Goal: Information Seeking & Learning: Learn about a topic

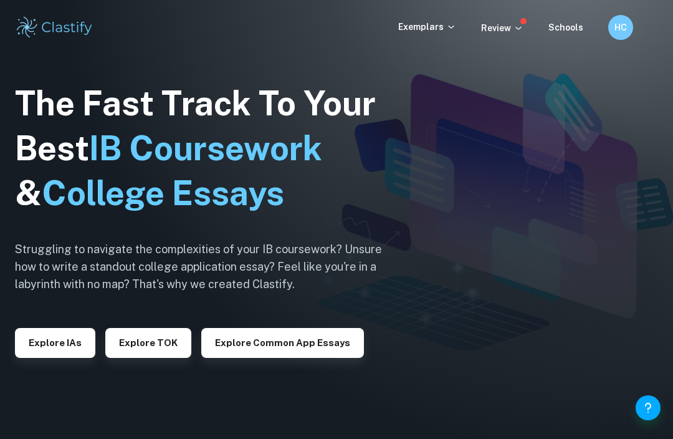
click at [62, 358] on button "Explore IAs" at bounding box center [55, 343] width 80 height 30
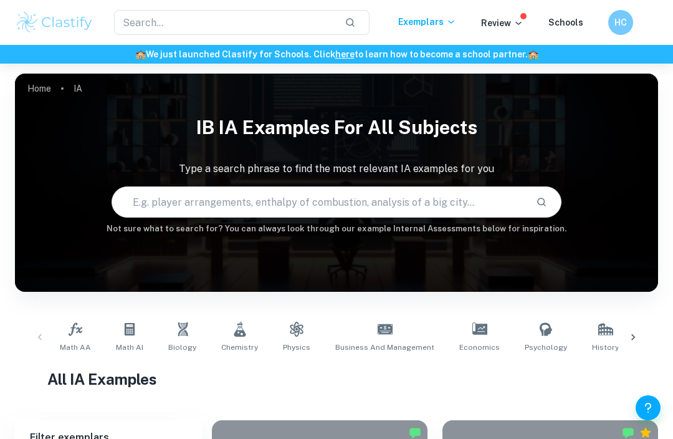
click at [302, 22] on input "text" at bounding box center [224, 22] width 221 height 25
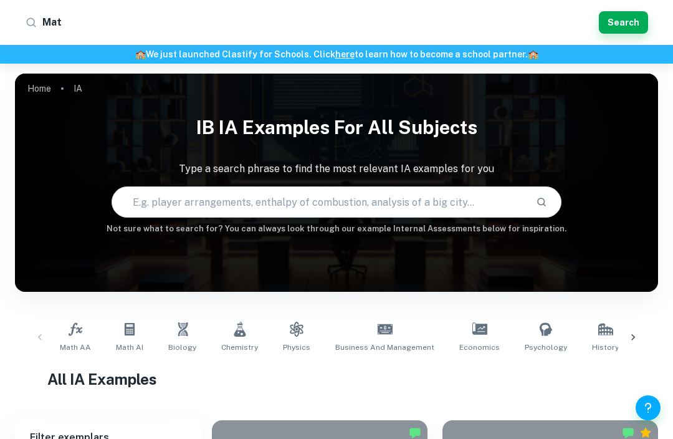
type input "Math"
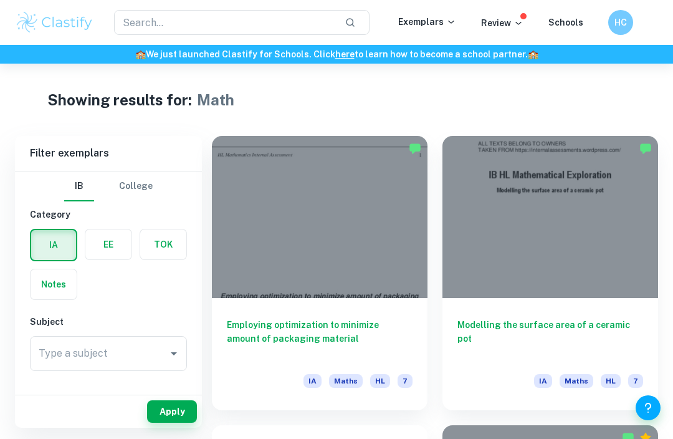
click at [295, 324] on h6 "Employing optimization to minimize amount of packaging material" at bounding box center [320, 338] width 186 height 41
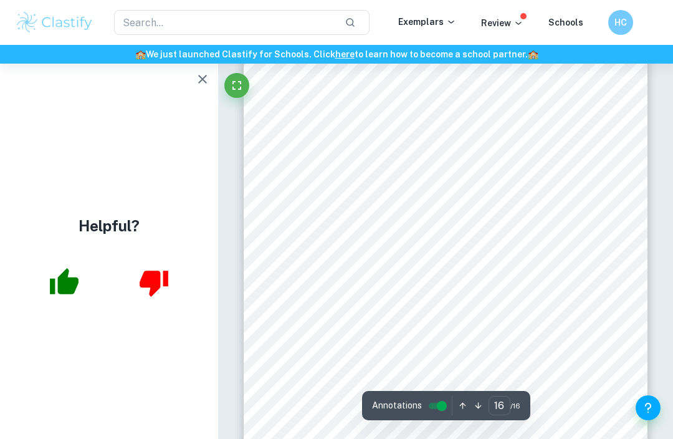
scroll to position [8603, 0]
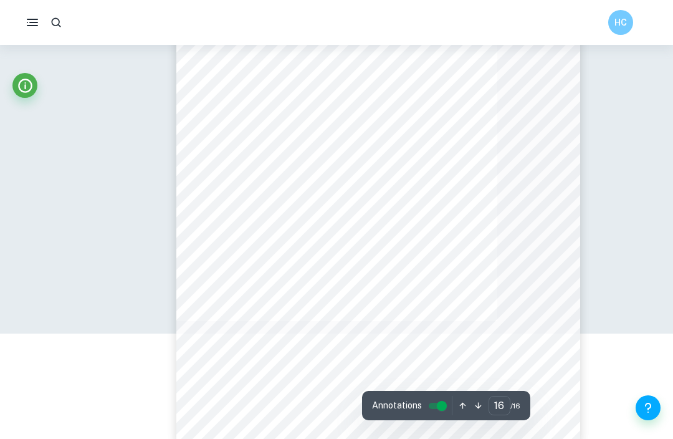
type input "3"
